Goal: Navigation & Orientation: Find specific page/section

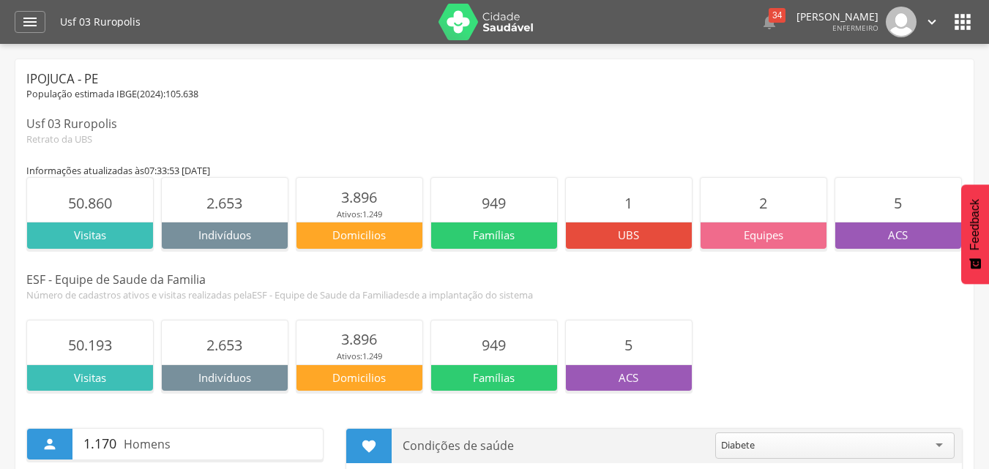
click at [441, 239] on p "Famílias" at bounding box center [494, 235] width 126 height 15
click at [473, 104] on div "Ipojuca - PE População estimada IBGE( 2024 ): 105.638 Usf 03 [GEOGRAPHIC_DATA] …" at bounding box center [494, 107] width 936 height 75
click at [385, 168] on div "Informações atualizadas às 07:33:53 [DATE]" at bounding box center [494, 170] width 936 height 13
click at [385, 167] on div "Informações atualizadas às 07:33:53 [DATE]" at bounding box center [494, 170] width 936 height 13
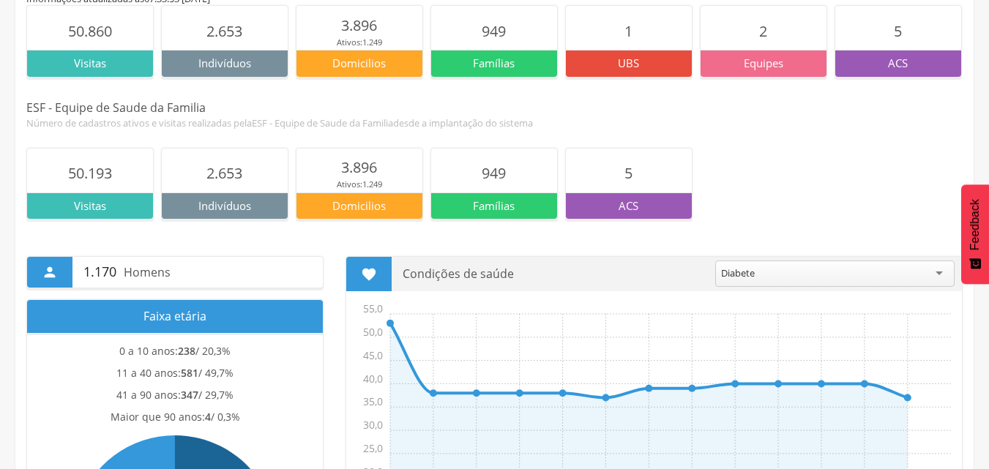
scroll to position [293, 0]
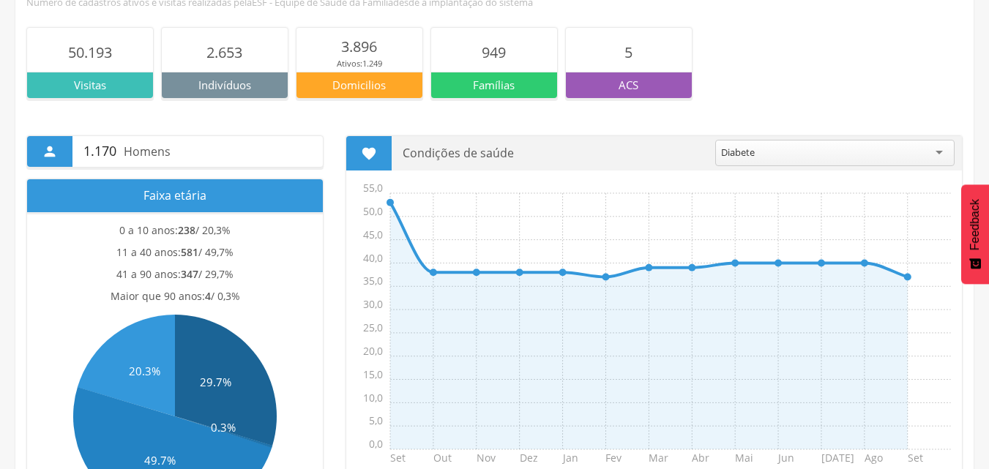
drag, startPoint x: 296, startPoint y: 116, endPoint x: 716, endPoint y: 49, distance: 424.6
click at [716, 49] on div "50.193 Visitas 2.653 Indivíduos 3.896 Ativos: 1.249 Domicilios 949 Famílias 5 A…" at bounding box center [494, 63] width 936 height 72
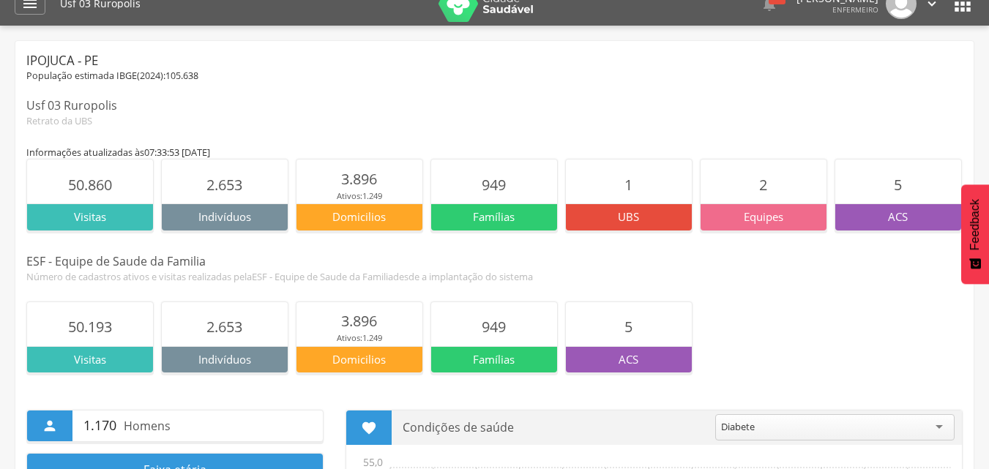
scroll to position [0, 0]
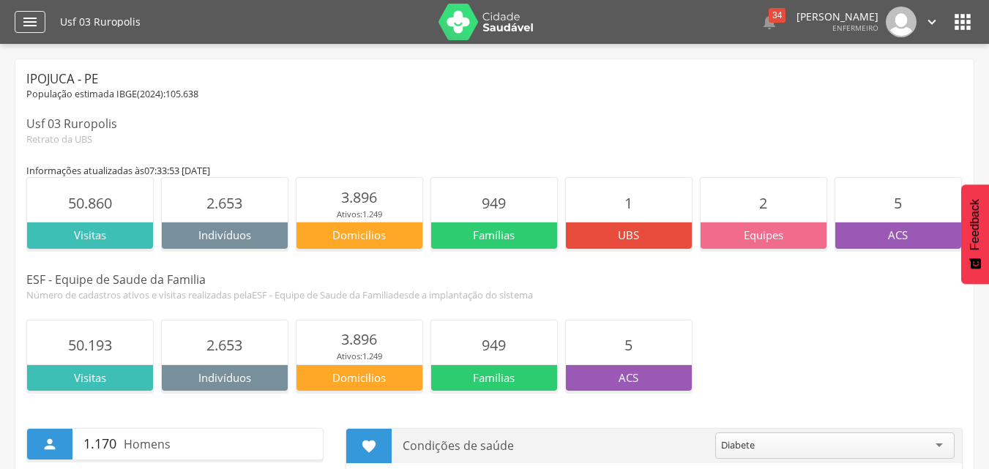
click at [28, 26] on icon "" at bounding box center [30, 22] width 18 height 18
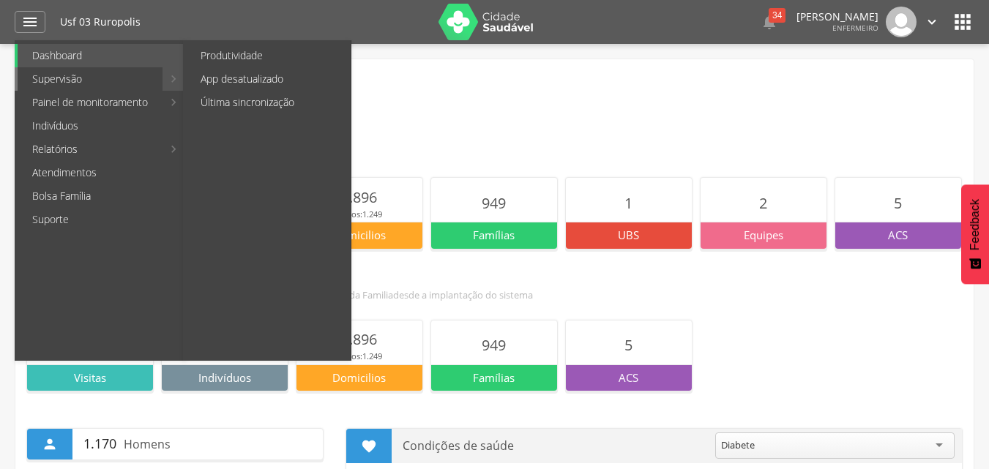
click at [121, 74] on link "Supervisão" at bounding box center [90, 78] width 145 height 23
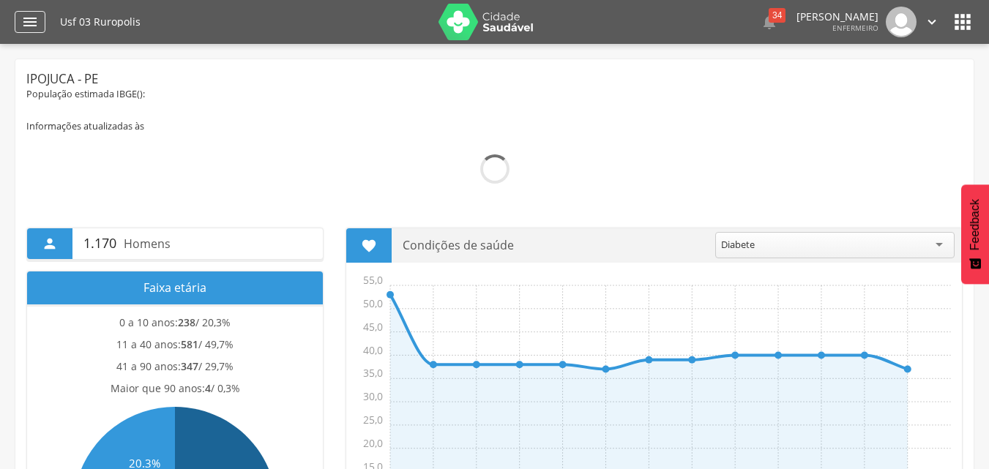
click at [22, 20] on icon "" at bounding box center [30, 22] width 18 height 18
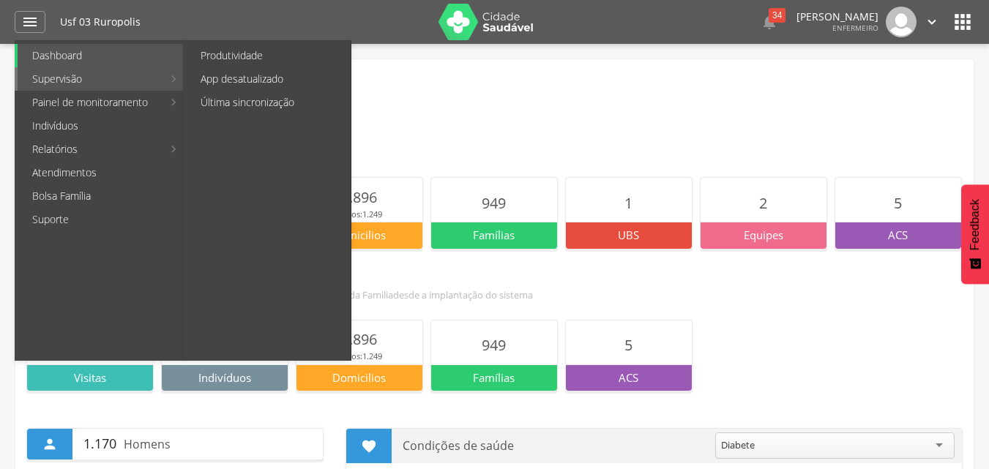
click at [174, 84] on li "Supervisão Produtividade App desatualizado Última sincronização" at bounding box center [100, 78] width 170 height 23
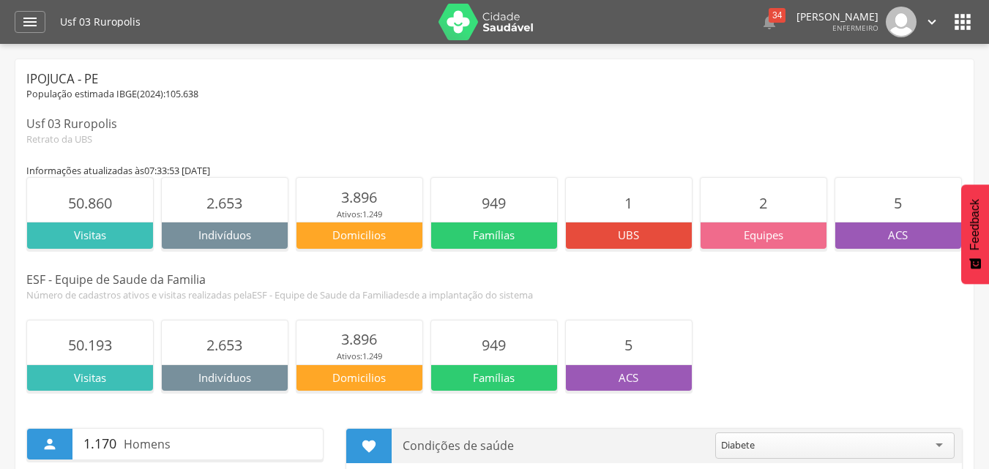
click at [174, 84] on div "Ipojuca - PE" at bounding box center [494, 79] width 936 height 18
click at [34, 30] on icon "" at bounding box center [30, 22] width 18 height 18
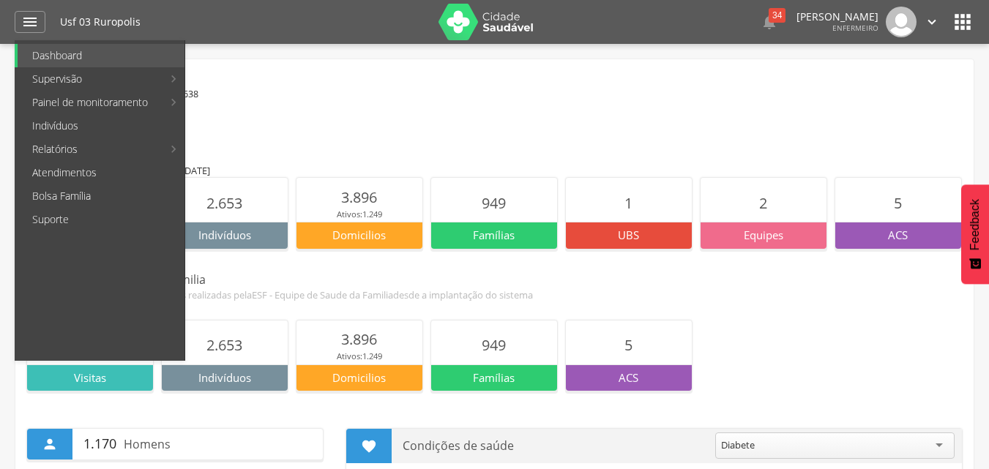
click at [463, 74] on div "Ipojuca - PE" at bounding box center [494, 79] width 936 height 18
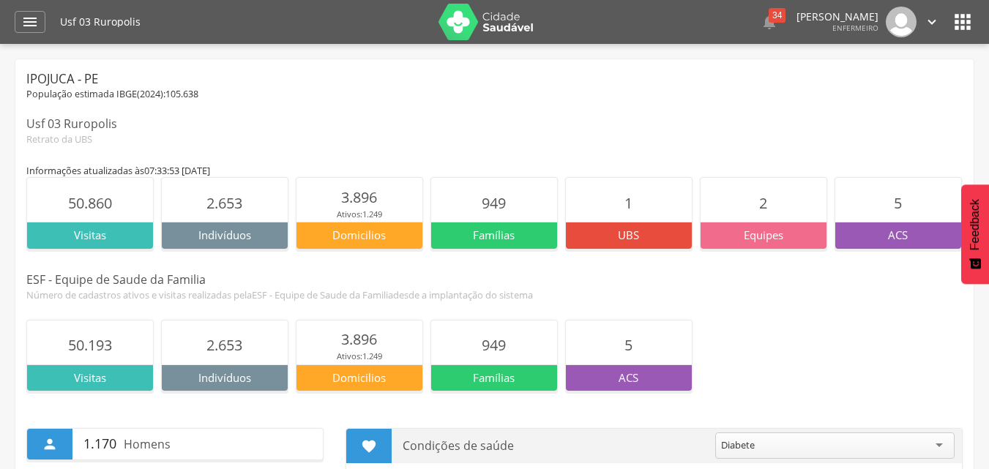
click at [935, 25] on icon "" at bounding box center [932, 22] width 16 height 16
click at [865, 83] on link "Sair" at bounding box center [881, 84] width 116 height 18
